Goal: Information Seeking & Learning: Learn about a topic

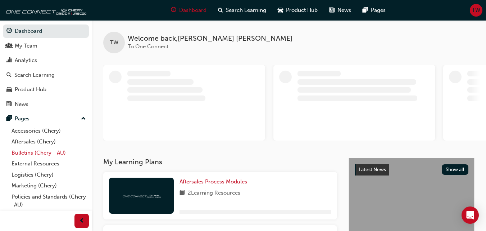
click at [60, 155] on link "Bulletins (Chery - AU)" at bounding box center [49, 152] width 80 height 11
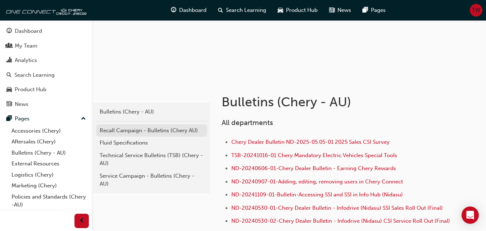
scroll to position [108, 0]
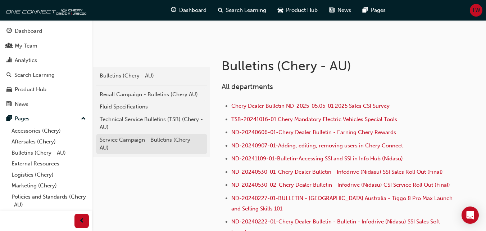
click at [153, 140] on div "Service Campaign - Bulletins (Chery - AU)" at bounding box center [152, 144] width 104 height 16
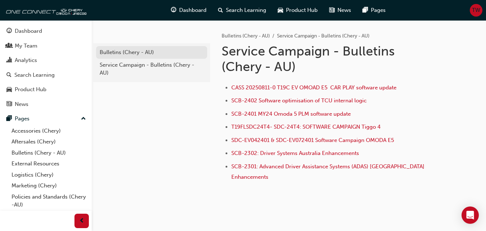
click at [148, 55] on div "Bulletins (Chery - AU)" at bounding box center [152, 52] width 104 height 8
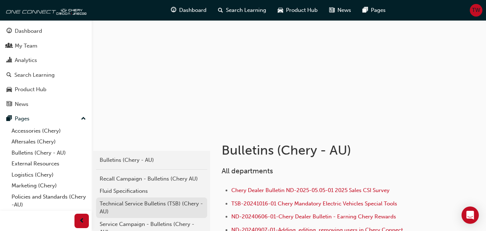
scroll to position [36, 0]
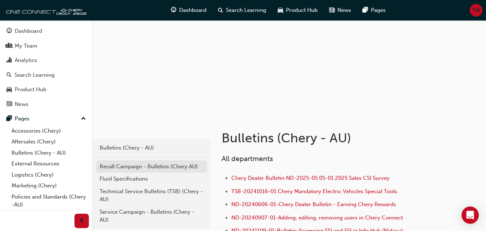
click at [164, 168] on div "Recall Campaign - Bulletins (Chery AU)" at bounding box center [152, 166] width 104 height 8
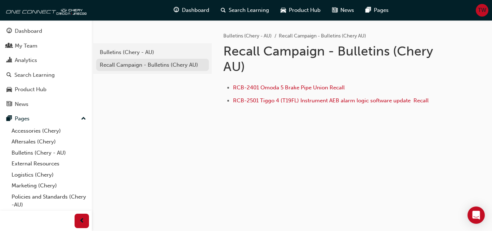
click at [146, 66] on div "Recall Campaign - Bulletins (Chery AU)" at bounding box center [152, 65] width 105 height 8
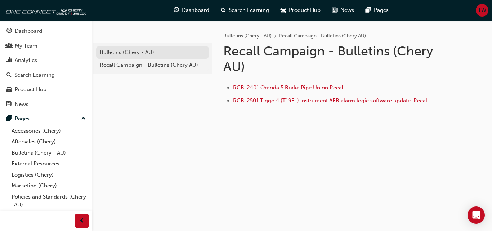
click at [150, 57] on link "Bulletins (Chery - AU)" at bounding box center [152, 52] width 113 height 13
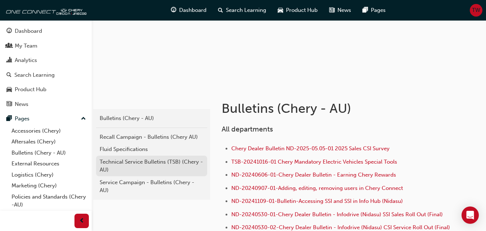
scroll to position [72, 0]
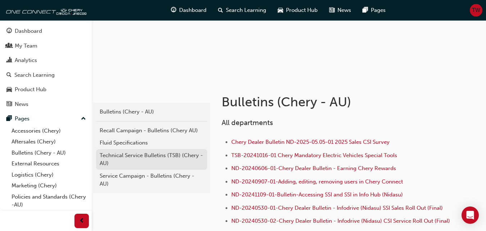
click at [152, 152] on div "Technical Service Bulletins (TSB) (Chery - AU)" at bounding box center [152, 159] width 104 height 16
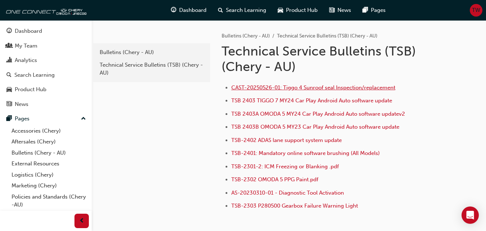
click at [311, 88] on span "CAST-20250526-01: Tiggo 4 Sunroof seal Inspection/replacement" at bounding box center [313, 87] width 164 height 6
